Goal: Obtain resource: Download file/media

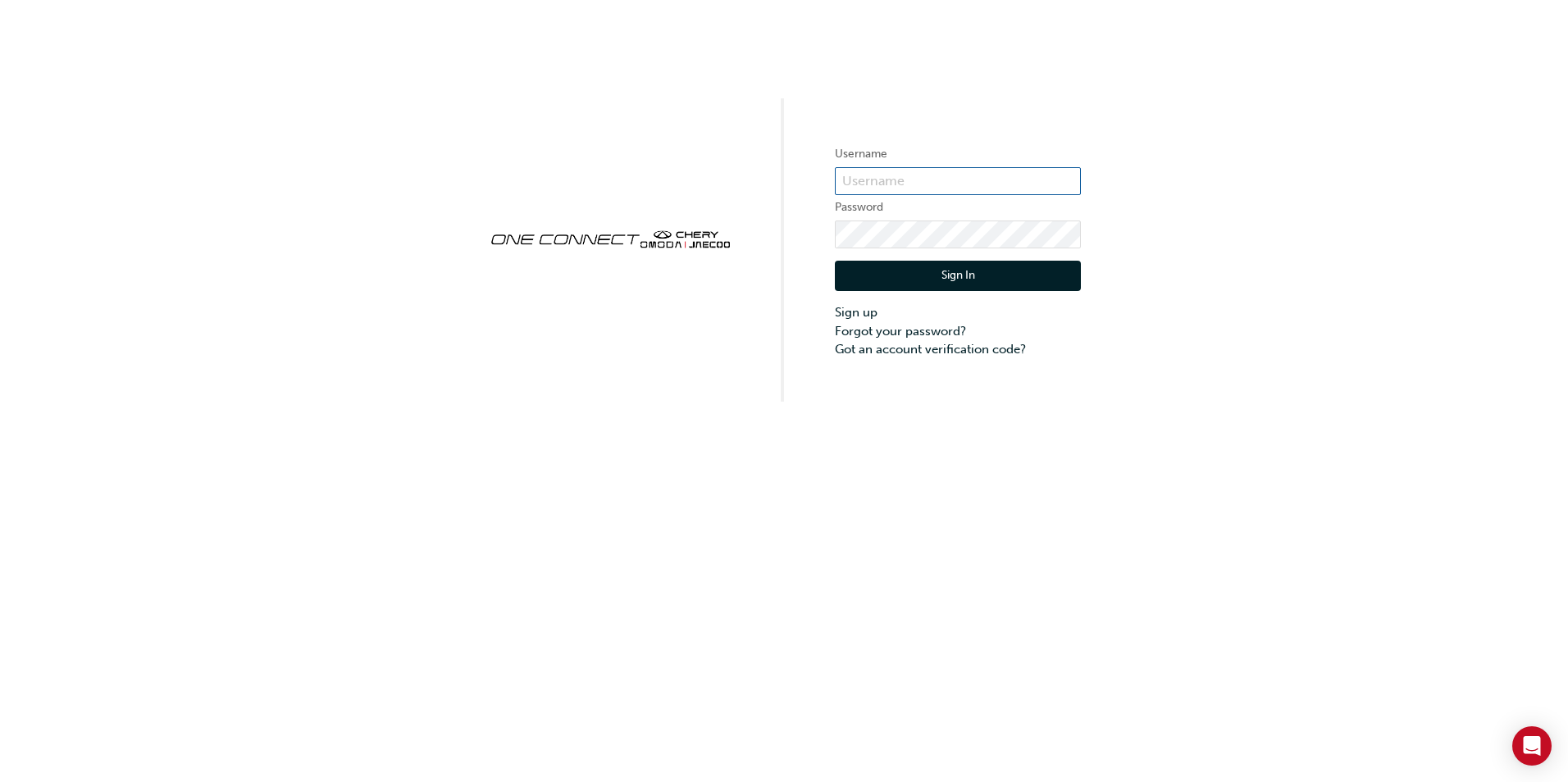
type input "CHAU0679"
click at [993, 260] on div "Sign In Sign up Forgot your password? Got an account verification code?" at bounding box center [957, 303] width 246 height 110
click at [990, 271] on button "Sign In" at bounding box center [957, 276] width 246 height 31
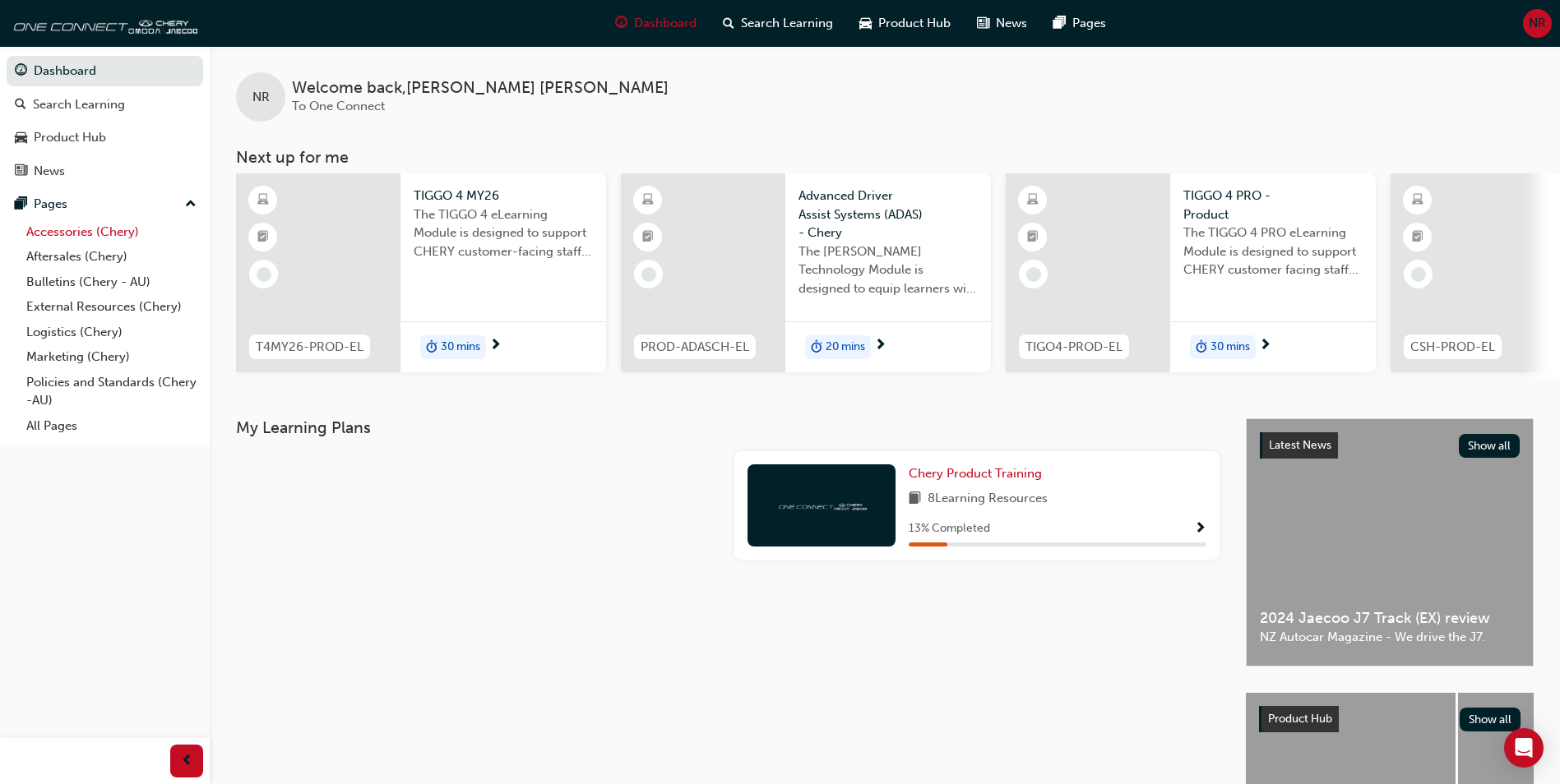
click at [124, 231] on link "Accessories (Chery)" at bounding box center [111, 231] width 183 height 26
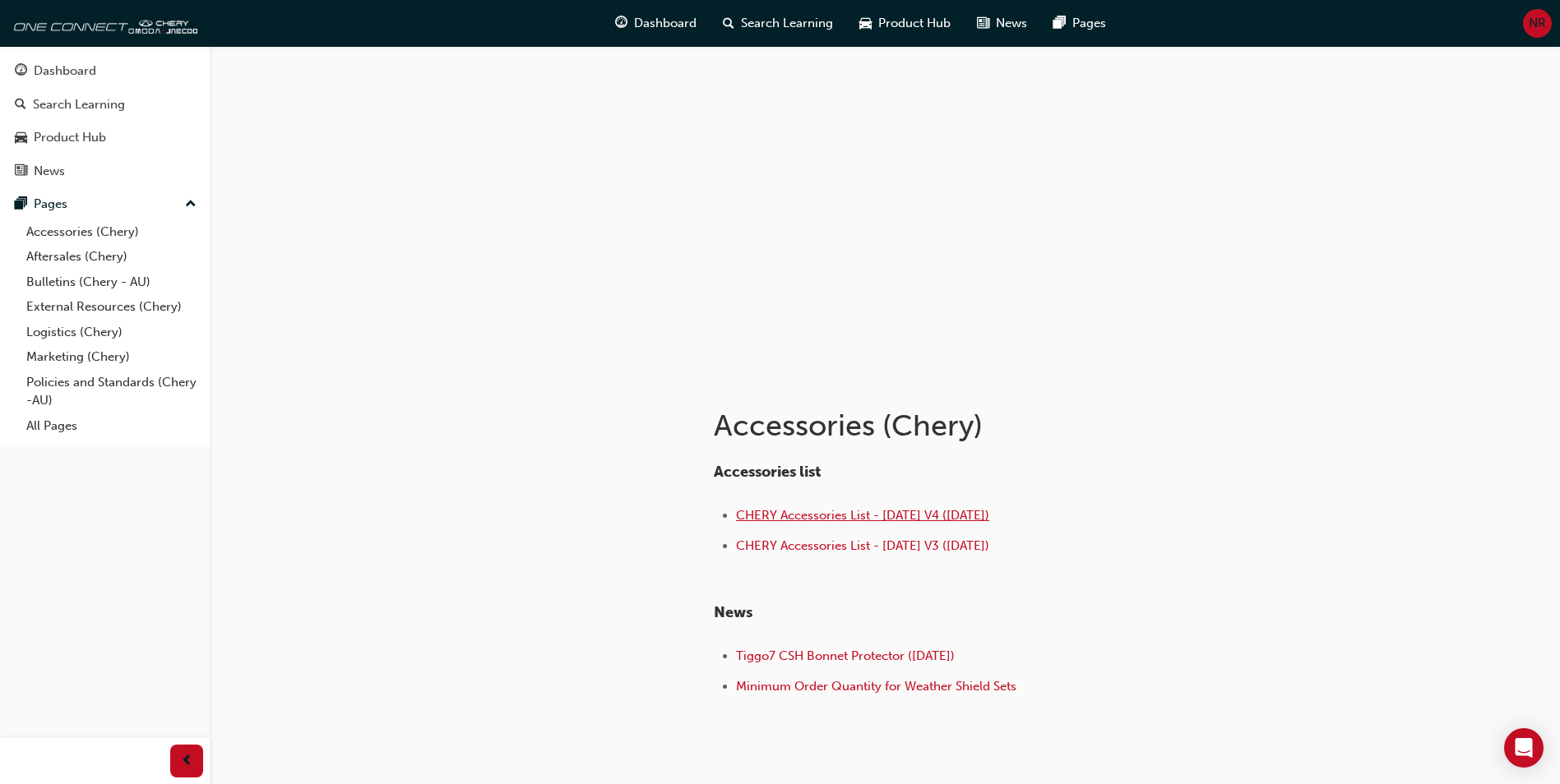
click at [962, 511] on span "CHERY Accessories List - [DATE] V4 ([DATE])" at bounding box center [862, 515] width 253 height 15
